Goal: Navigation & Orientation: Understand site structure

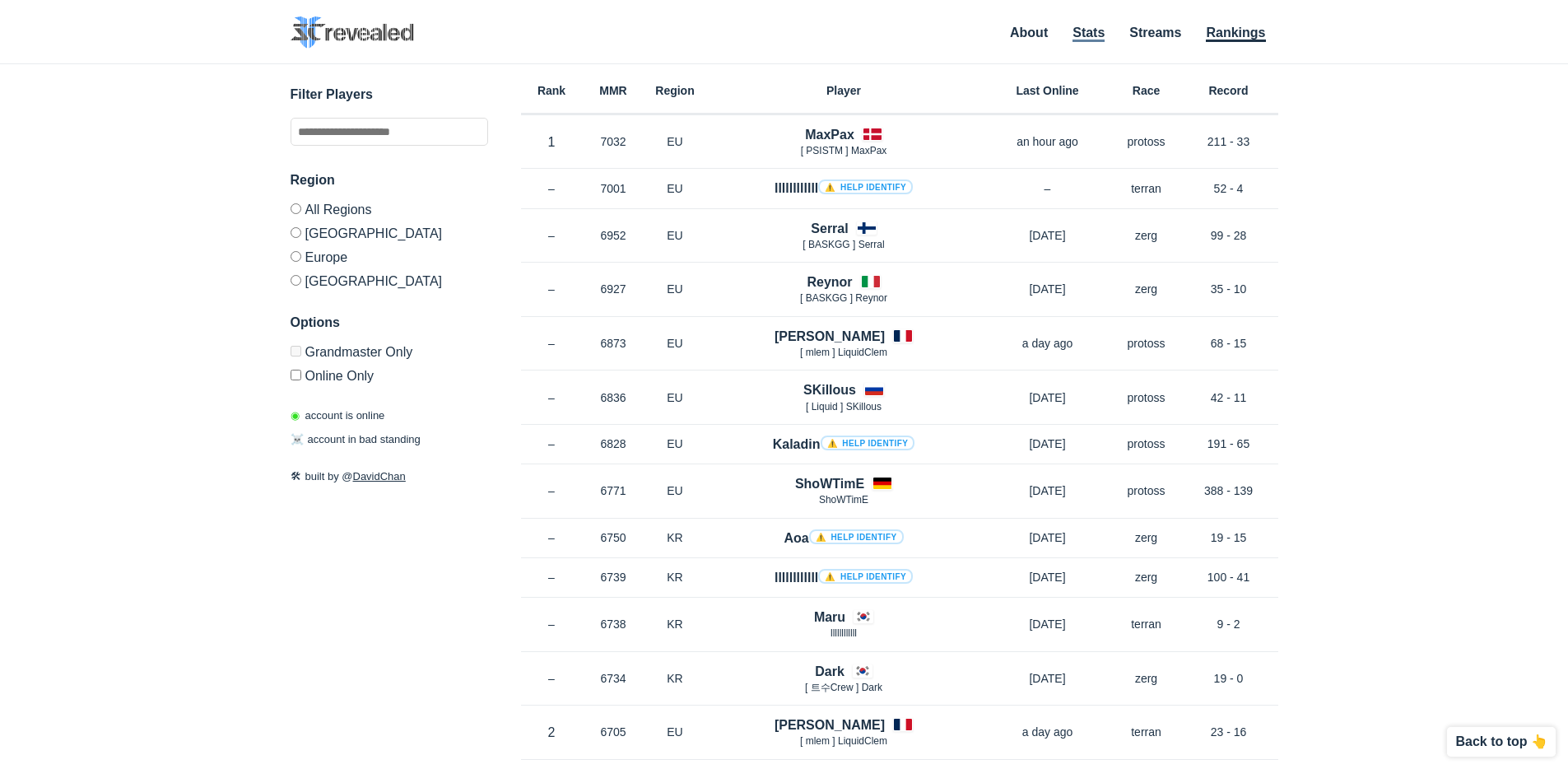
click at [1084, 35] on link "Stats" at bounding box center [1089, 33] width 32 height 16
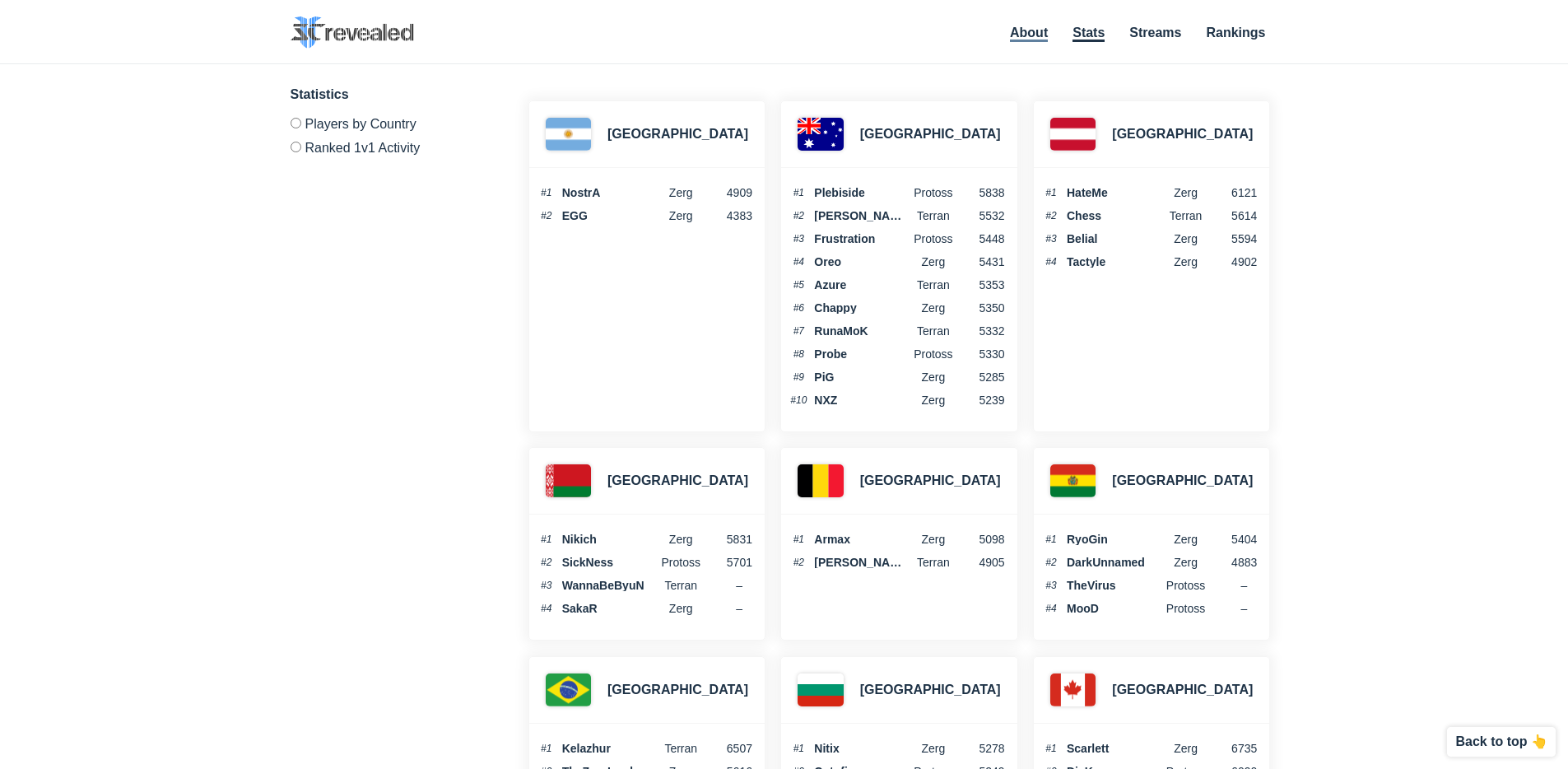
click at [1037, 34] on link "About" at bounding box center [1029, 33] width 38 height 16
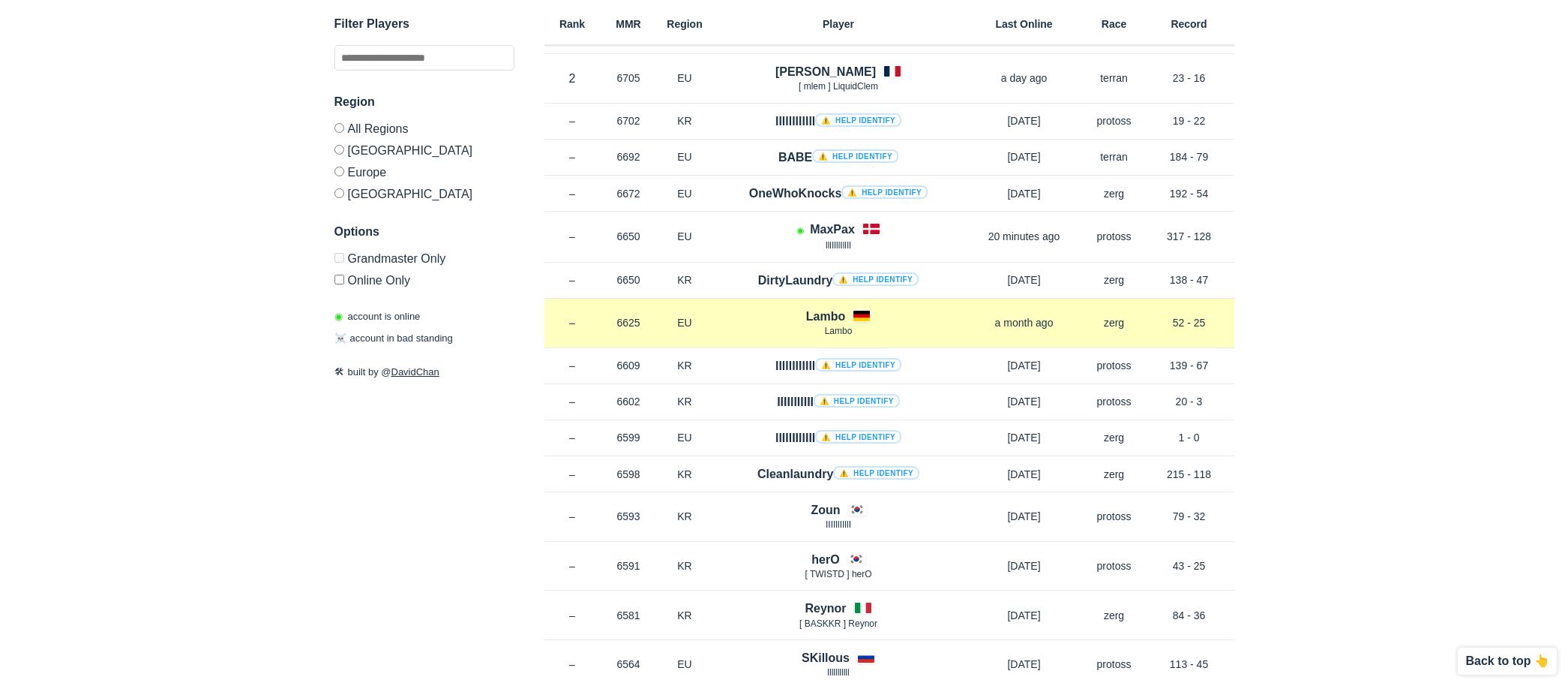
scroll to position [593, 0]
